Goal: Task Accomplishment & Management: Manage account settings

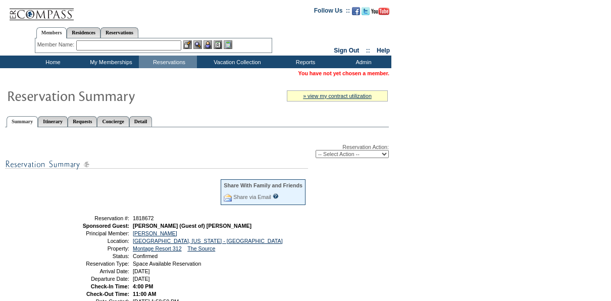
click at [349, 155] on select "-- Select Action -- Modify Reservation Dates Modify Reservation Cost Modify Occ…" at bounding box center [351, 154] width 73 height 8
select select "CancelRes"
click at [315, 150] on select "-- Select Action -- Modify Reservation Dates Modify Reservation Cost Modify Occ…" at bounding box center [351, 154] width 73 height 8
click at [146, 234] on link "[PERSON_NAME]" at bounding box center [155, 233] width 44 height 6
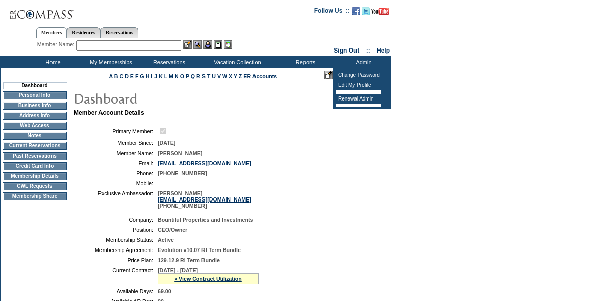
click at [336, 138] on table "Primary Member: Member Since: [DATE] Member Name: [PERSON_NAME] Email: [EMAIL_A…" at bounding box center [225, 167] width 303 height 90
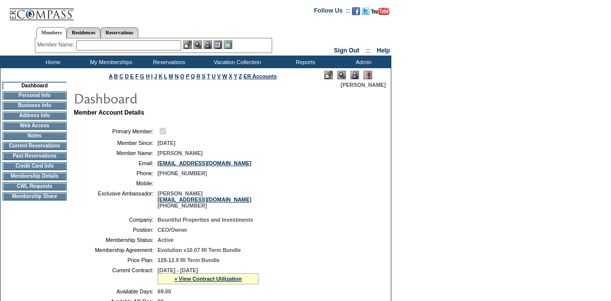
click at [355, 77] on img at bounding box center [354, 75] width 9 height 9
